Goal: Task Accomplishment & Management: Use online tool/utility

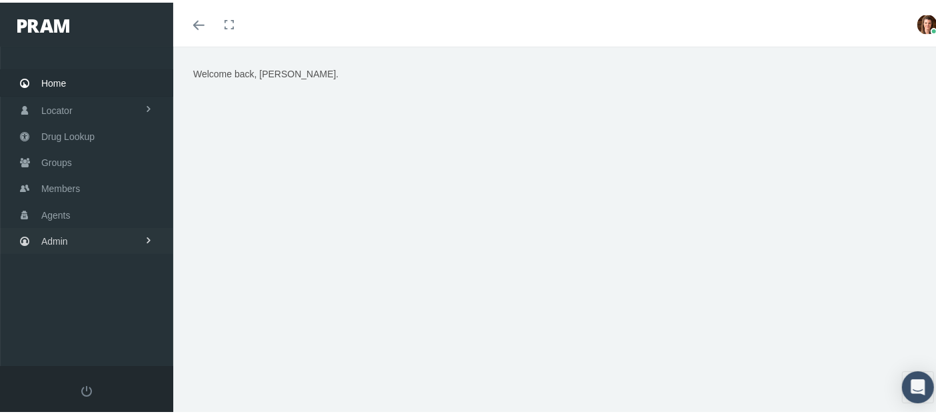
click at [67, 227] on link "Admin" at bounding box center [86, 238] width 173 height 26
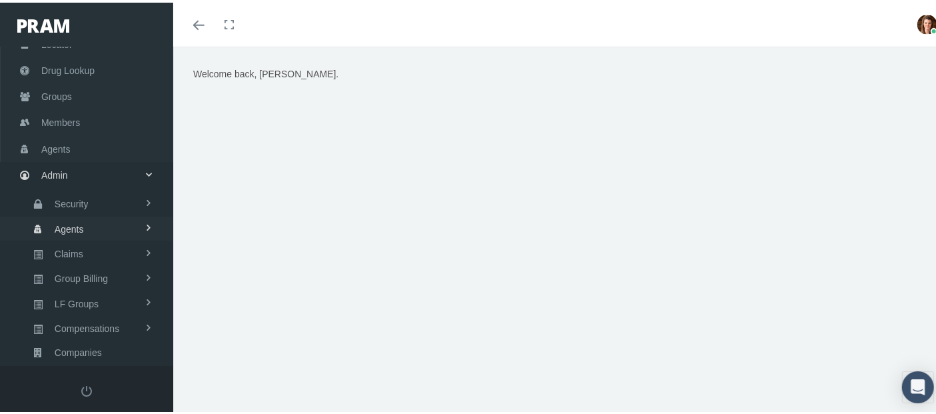
scroll to position [67, 0]
click at [93, 314] on span "Compensations" at bounding box center [87, 325] width 65 height 23
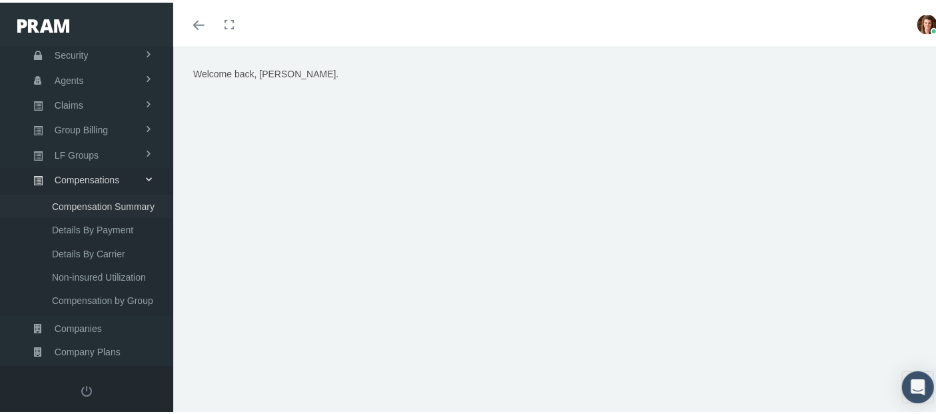
click at [96, 200] on span "Compensation Summary" at bounding box center [103, 203] width 103 height 23
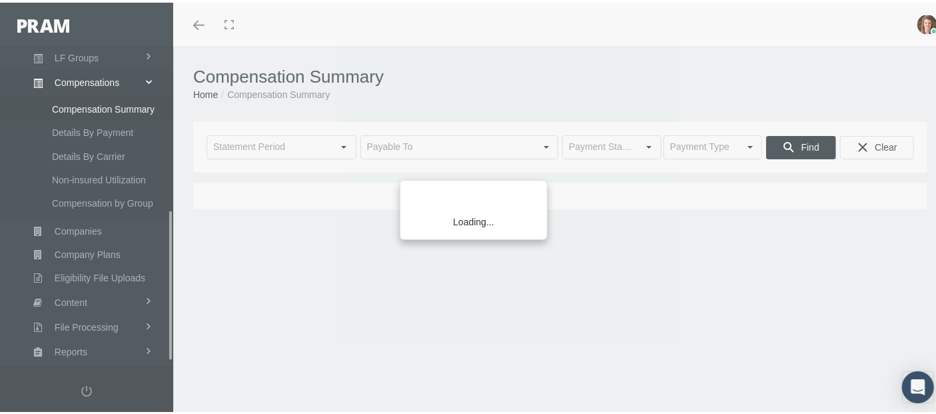
scroll to position [356, 0]
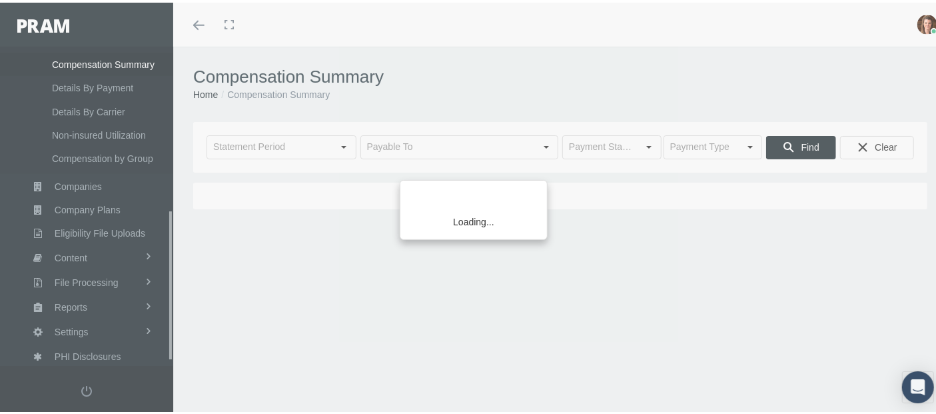
type input "[DATE]"
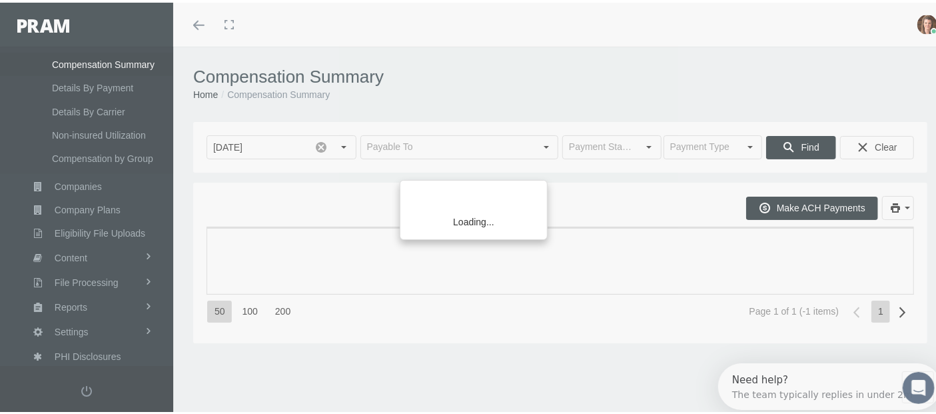
scroll to position [0, 0]
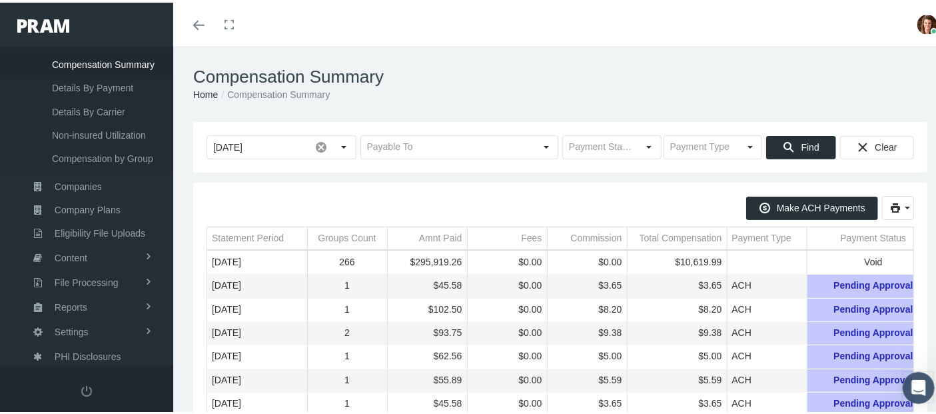
click at [198, 29] on link "Toggle menubar" at bounding box center [198, 22] width 31 height 44
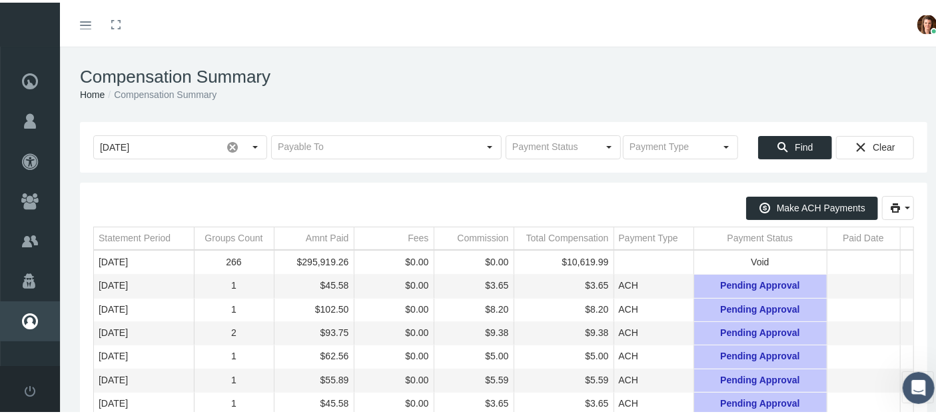
click at [322, 159] on div "[DATE] Find Clear" at bounding box center [503, 144] width 847 height 51
click at [331, 151] on input "text" at bounding box center [375, 144] width 206 height 23
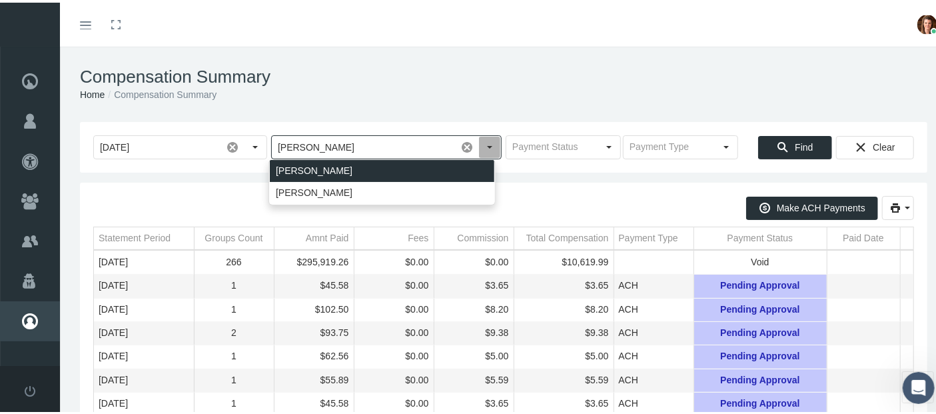
click at [336, 170] on div "[PERSON_NAME]" at bounding box center [382, 168] width 224 height 22
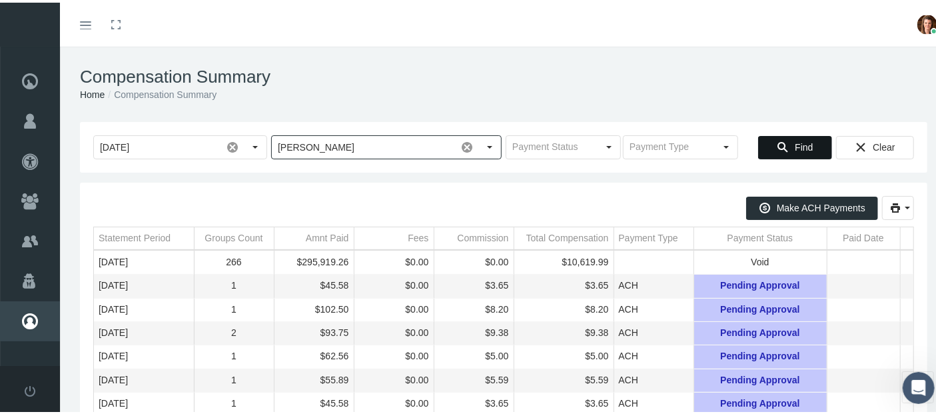
click at [795, 143] on span "Find" at bounding box center [804, 144] width 18 height 11
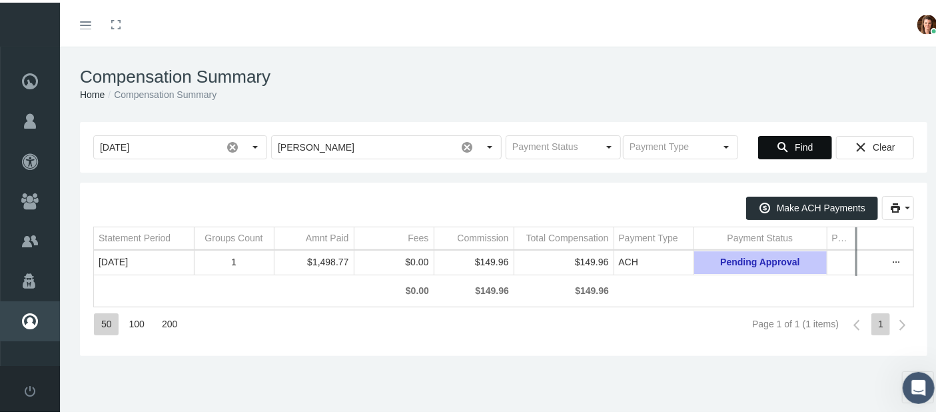
drag, startPoint x: 899, startPoint y: 245, endPoint x: 847, endPoint y: 246, distance: 52.0
click at [847, 246] on div "Make ACH Payments Statement Period Payable To Groups Count Amnt Paid Fees Commi…" at bounding box center [503, 266] width 821 height 147
click at [896, 260] on icon "more" at bounding box center [893, 260] width 12 height 12
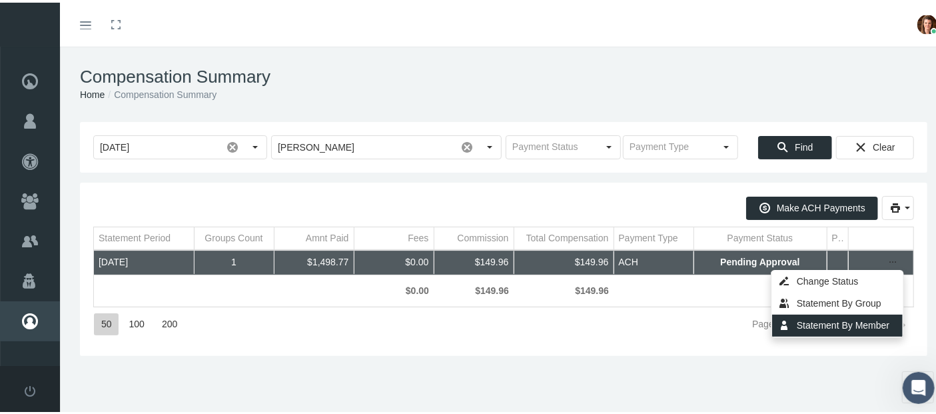
click at [850, 325] on div "Statement By Member" at bounding box center [837, 323] width 131 height 22
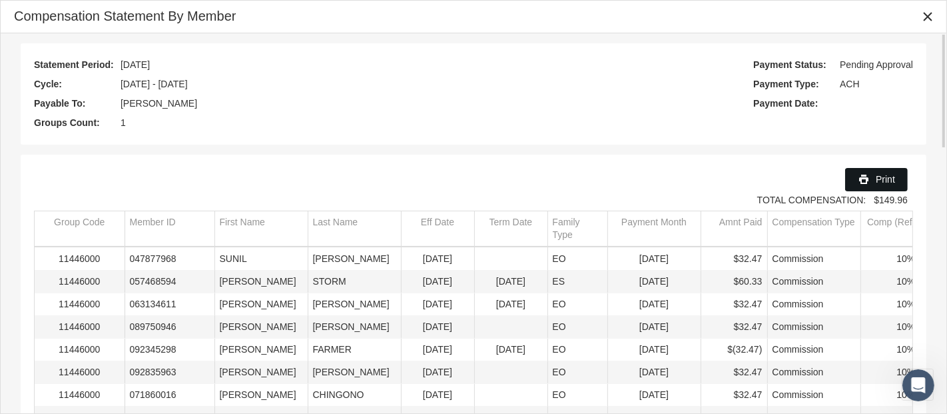
click at [875, 177] on div "Print" at bounding box center [876, 180] width 61 height 22
click at [932, 15] on icon "Close" at bounding box center [928, 17] width 12 height 12
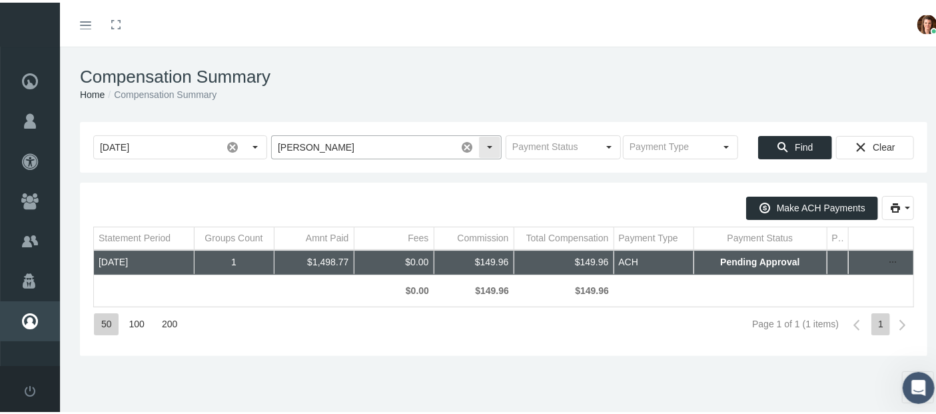
click at [340, 149] on input "[PERSON_NAME]" at bounding box center [364, 144] width 184 height 23
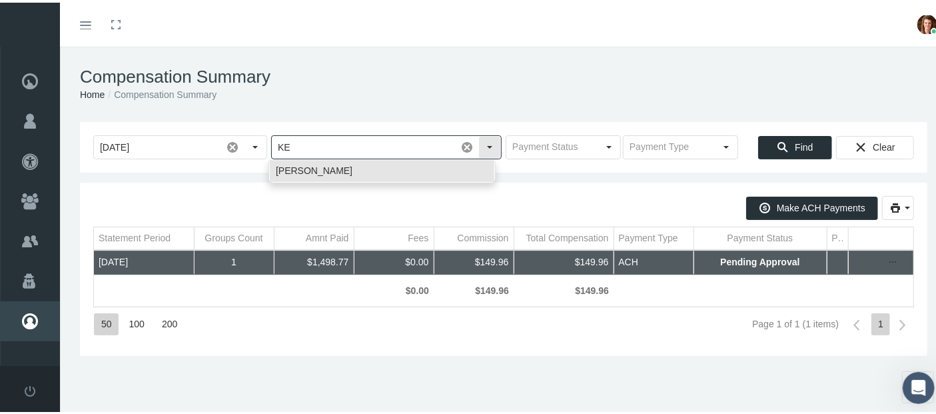
type input "K"
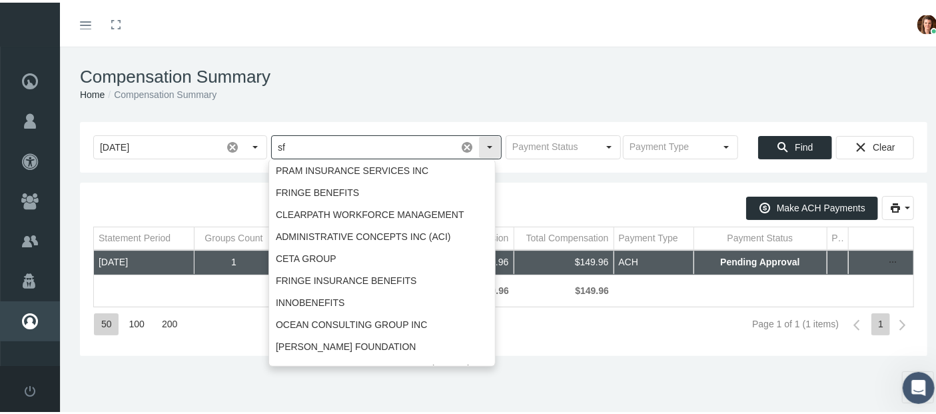
type input "s"
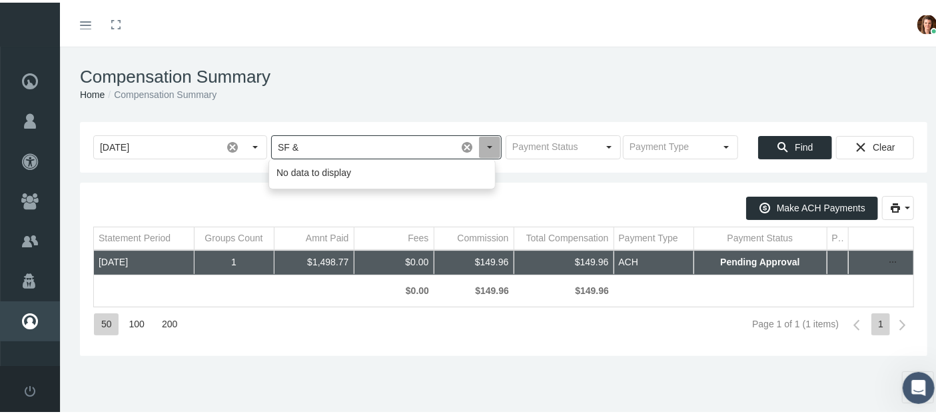
type input "[PERSON_NAME]"
click at [502, 195] on div "Make ACH Payments" at bounding box center [503, 205] width 821 height 24
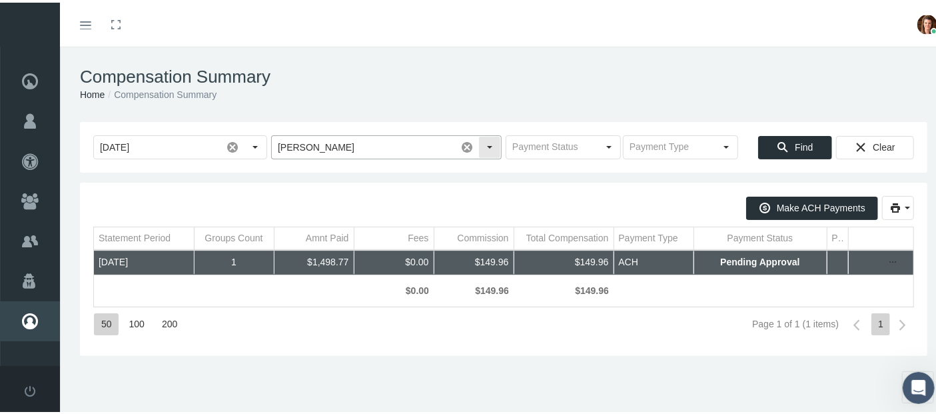
click at [460, 139] on span at bounding box center [467, 144] width 23 height 23
click at [409, 135] on input "text" at bounding box center [375, 144] width 206 height 23
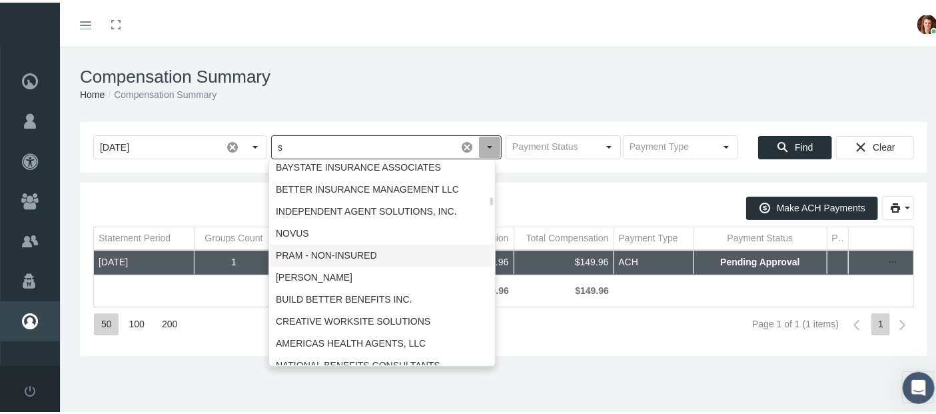
scroll to position [992, 0]
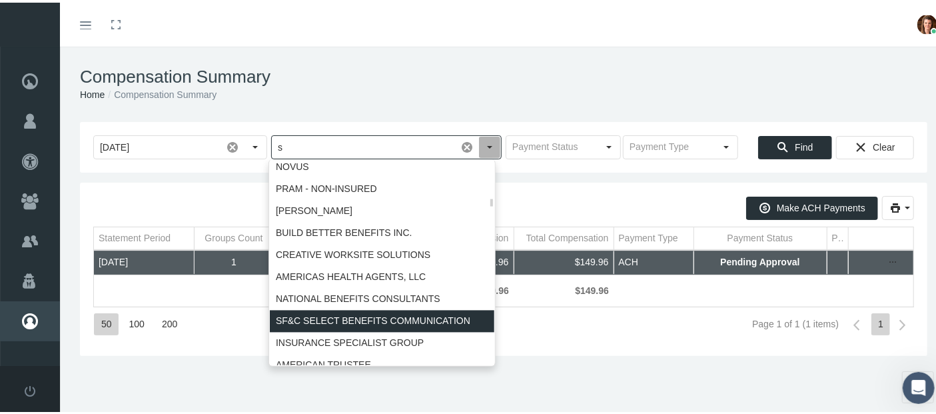
click at [377, 316] on div "SF&C SELECT BENEFITS COMMUNICATION" at bounding box center [382, 318] width 224 height 22
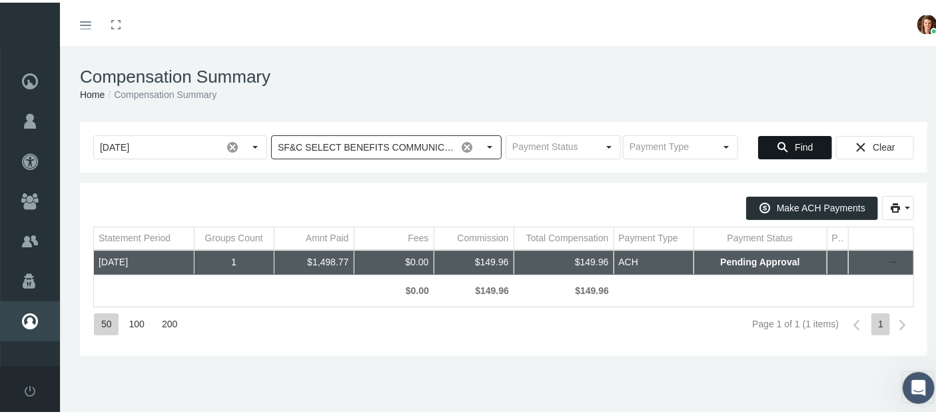
type input "SF&C SELECT BENEFITS COMMUNICATION"
click at [779, 147] on div "Find" at bounding box center [795, 145] width 73 height 22
click at [887, 258] on icon "more" at bounding box center [893, 260] width 12 height 12
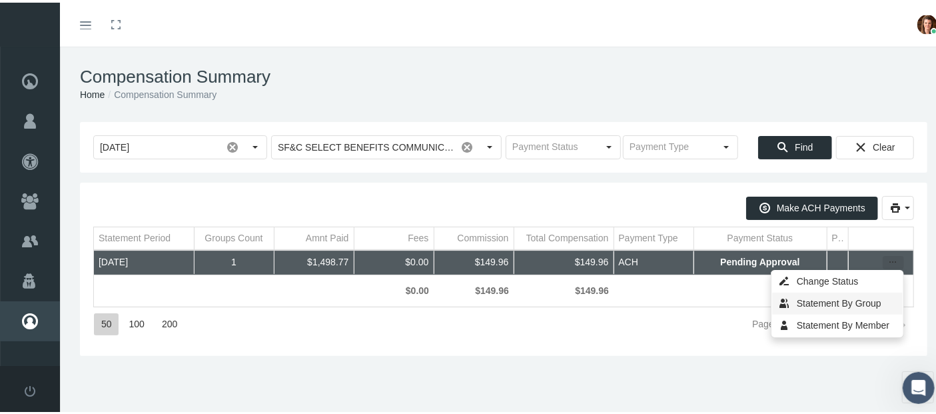
click at [859, 300] on div "Statement By Group" at bounding box center [837, 301] width 131 height 22
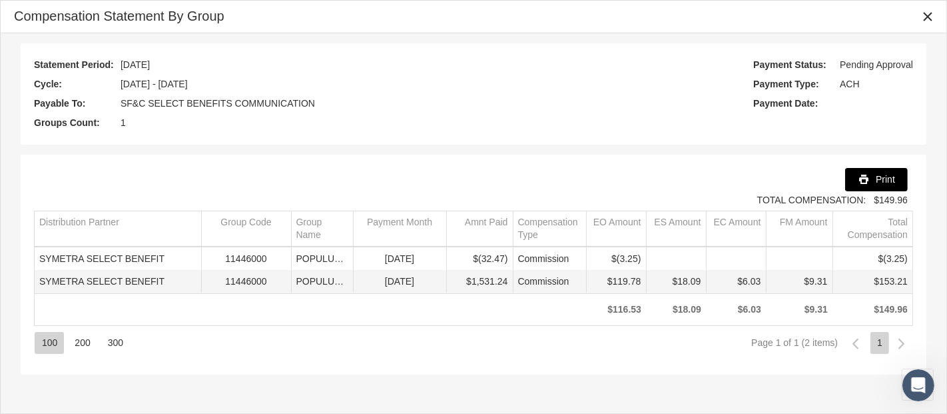
click at [877, 175] on span "Print" at bounding box center [885, 179] width 19 height 11
click at [927, 13] on icon "Close" at bounding box center [928, 17] width 12 height 12
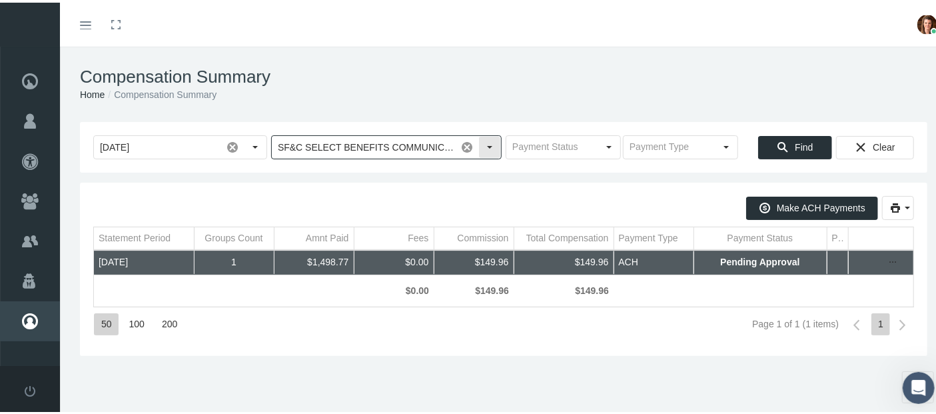
click at [464, 149] on span at bounding box center [467, 144] width 23 height 23
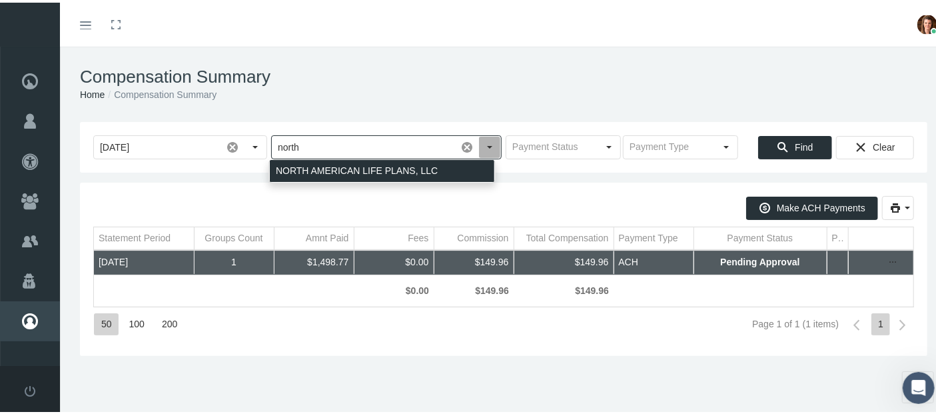
click at [408, 163] on div "NORTH AMERICAN LIFE PLANS, LLC" at bounding box center [382, 168] width 224 height 22
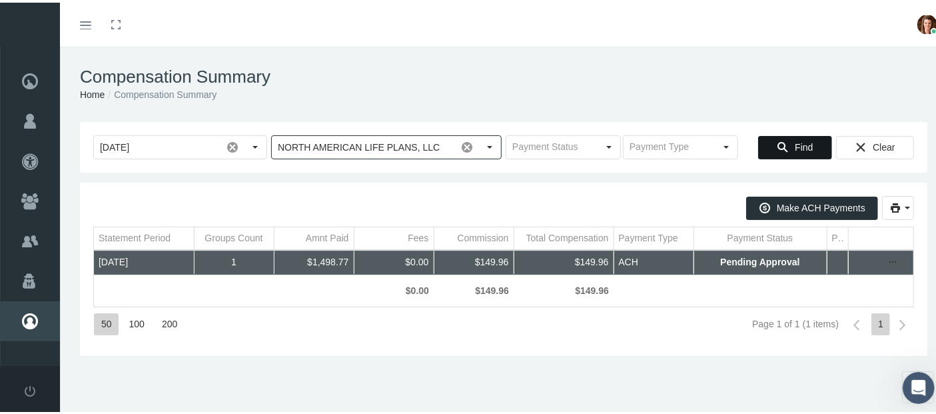
type input "NORTH AMERICAN LIFE PLANS, LLC"
click at [795, 143] on span "Find" at bounding box center [804, 144] width 18 height 11
click at [890, 259] on icon "more" at bounding box center [893, 260] width 12 height 12
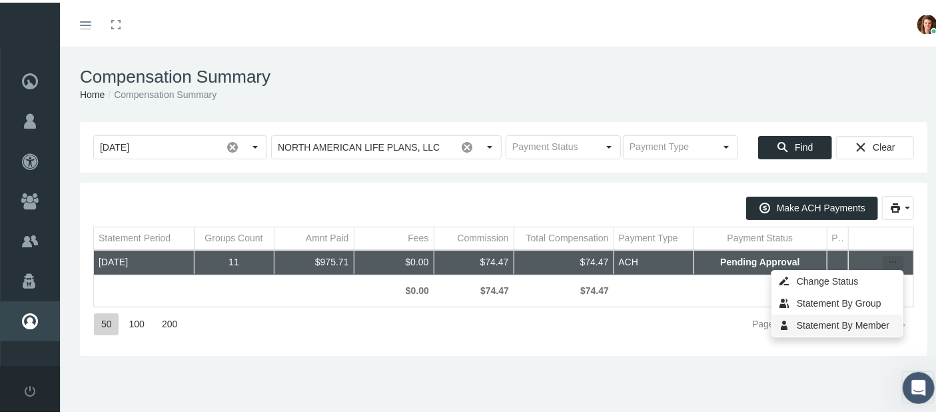
click at [865, 328] on div "Statement By Member" at bounding box center [837, 323] width 131 height 22
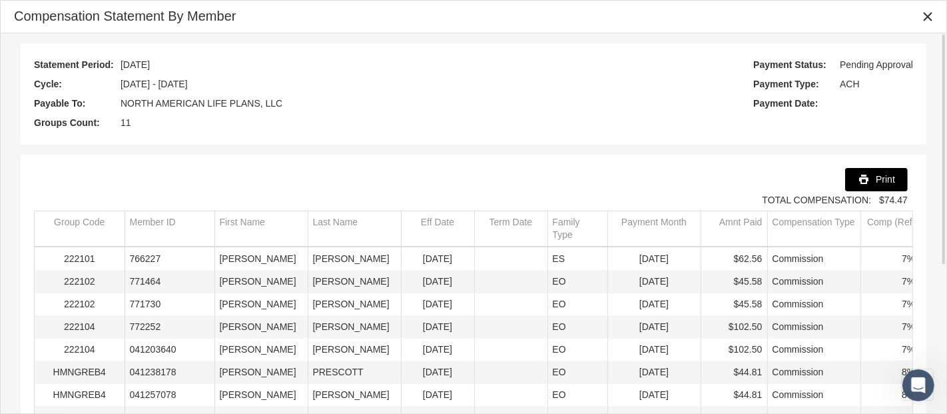
click at [883, 180] on span "Print" at bounding box center [885, 179] width 19 height 11
click at [927, 15] on icon "Close" at bounding box center [928, 17] width 12 height 12
